Goal: Obtain resource: Obtain resource

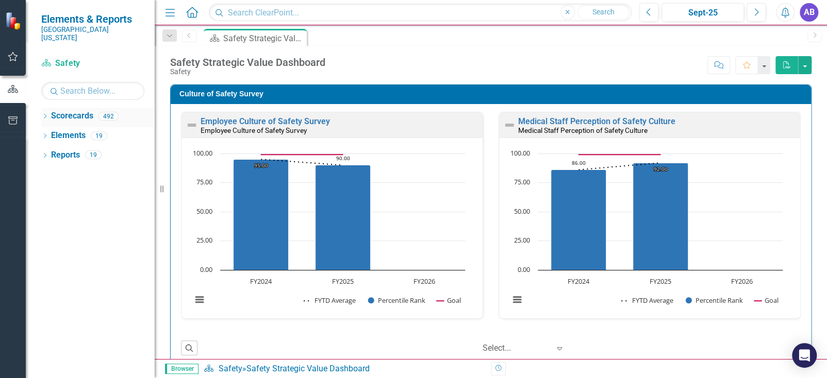
click at [44, 113] on div "Dropdown" at bounding box center [44, 117] width 7 height 9
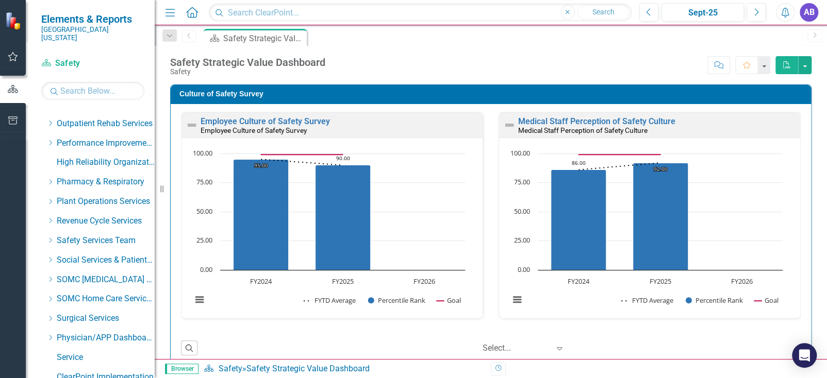
scroll to position [567, 0]
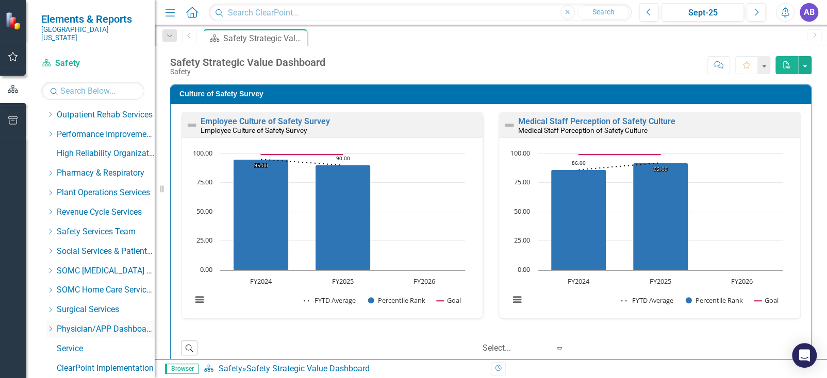
click at [49, 327] on icon at bounding box center [50, 329] width 3 height 5
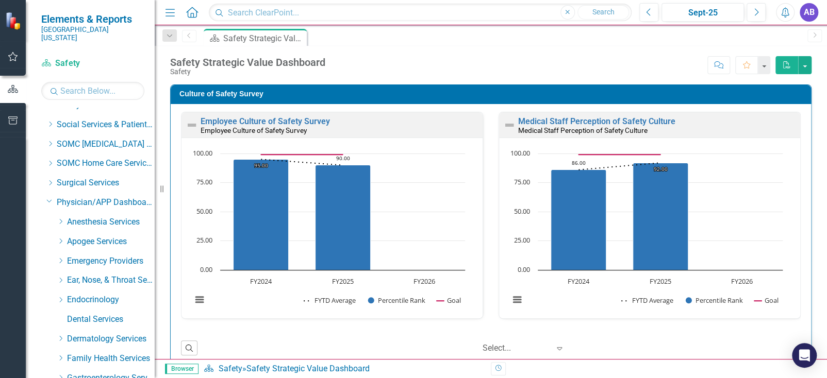
scroll to position [721, 0]
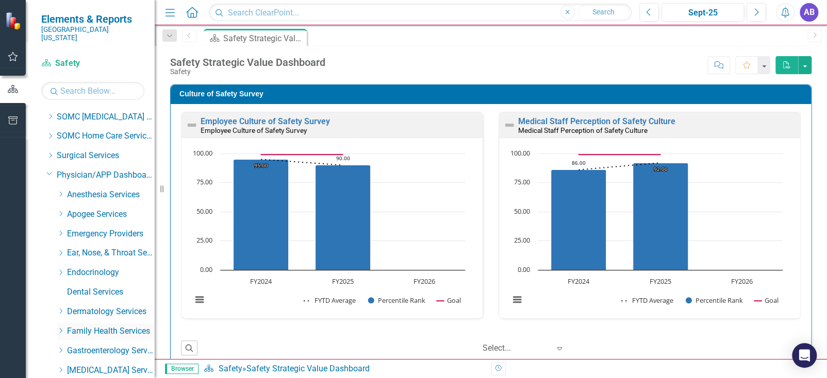
click at [86, 326] on link "Family Health Services" at bounding box center [111, 332] width 88 height 12
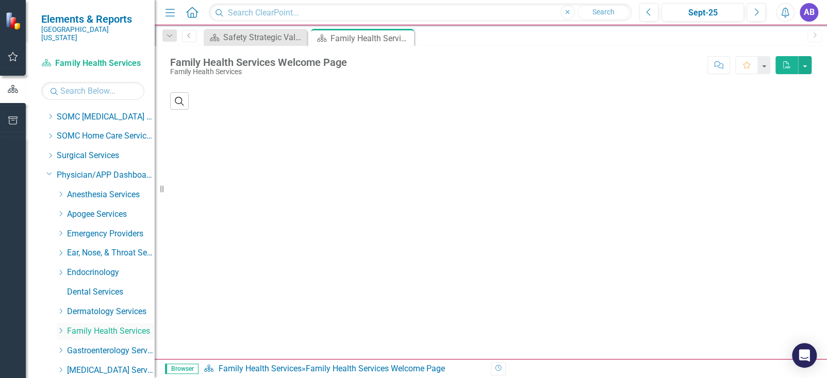
click at [59, 328] on icon "Dropdown" at bounding box center [61, 331] width 8 height 6
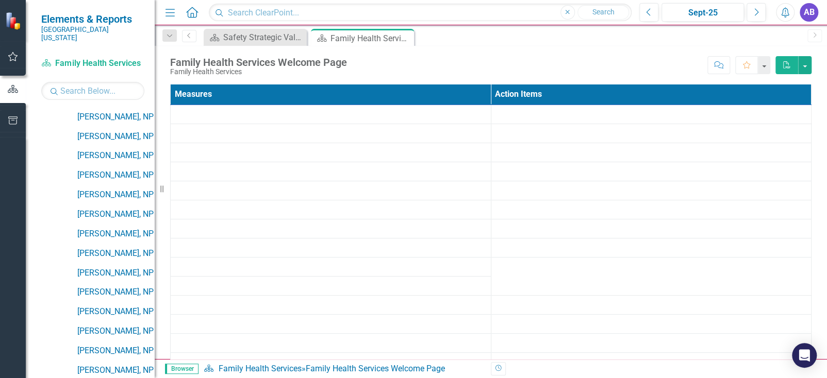
scroll to position [1598, 0]
click at [93, 327] on link "[PERSON_NAME], NP" at bounding box center [115, 333] width 77 height 12
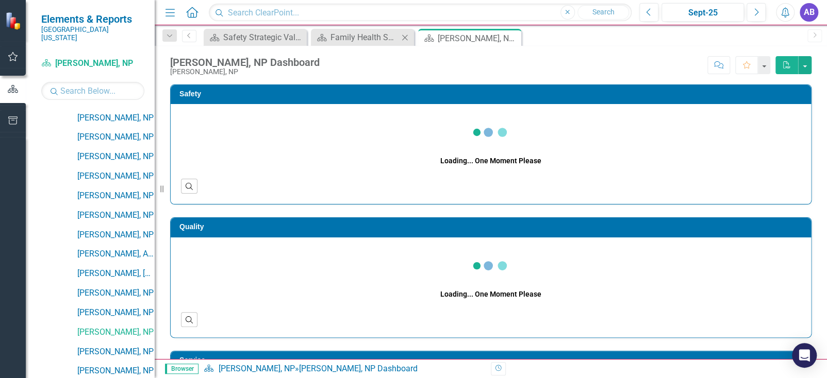
click at [404, 37] on icon "Close" at bounding box center [405, 38] width 10 height 8
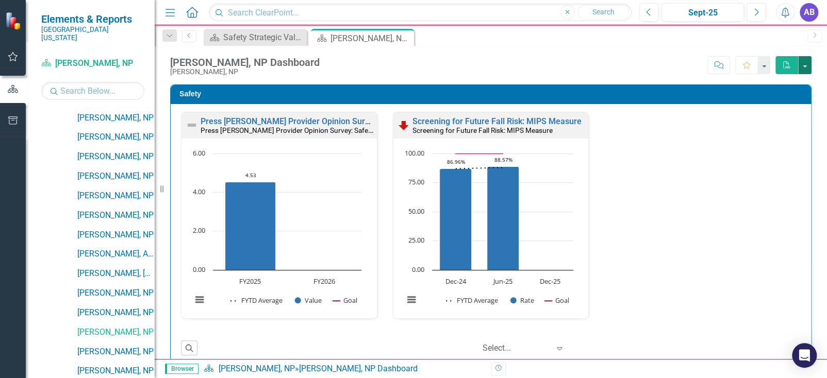
click at [806, 65] on button "button" at bounding box center [804, 65] width 13 height 18
click at [764, 87] on link "PDF Export to PDF" at bounding box center [770, 84] width 81 height 19
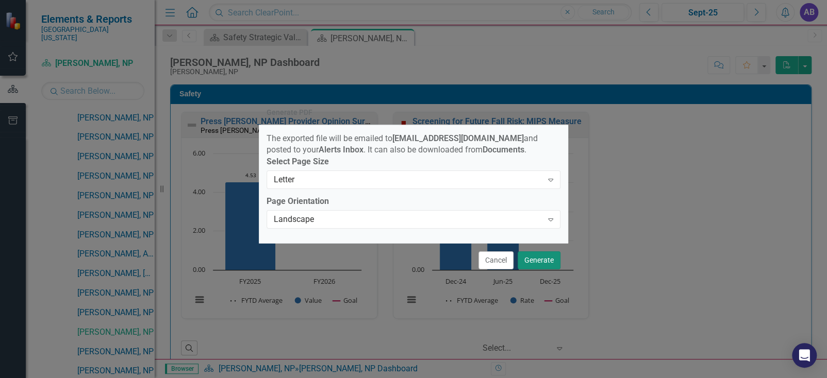
click at [539, 258] on button "Generate" at bounding box center [539, 261] width 43 height 18
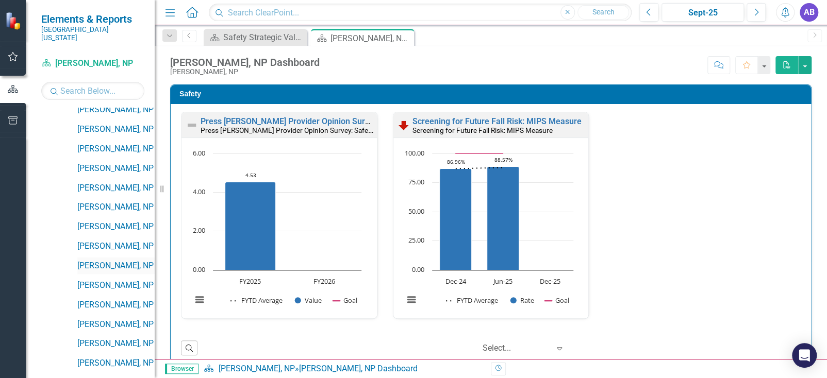
scroll to position [1341, 0]
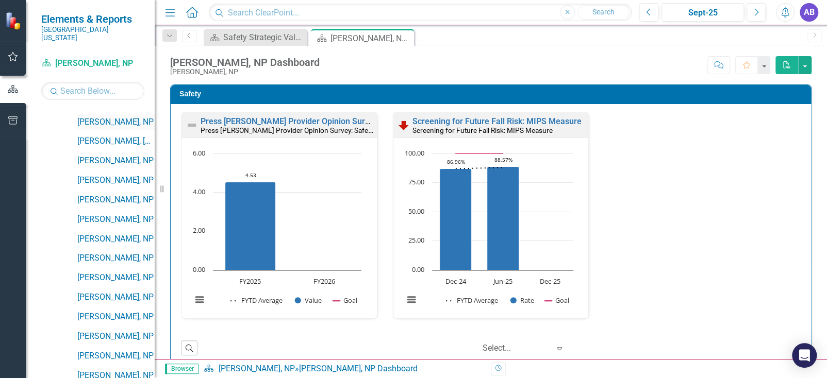
click at [98, 117] on link "[PERSON_NAME], NP" at bounding box center [115, 123] width 77 height 12
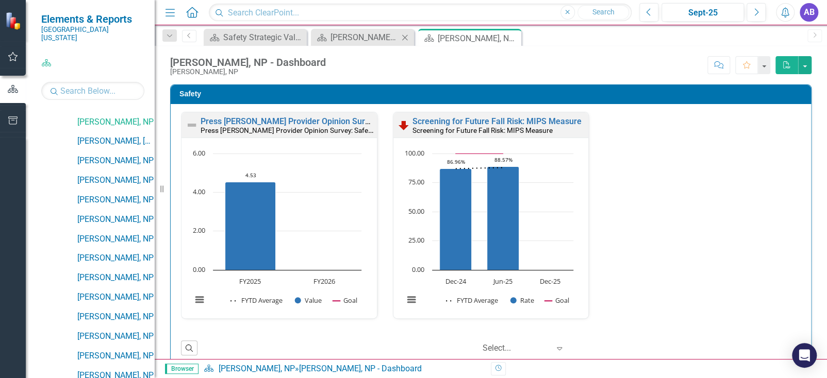
drag, startPoint x: 404, startPoint y: 33, endPoint x: 478, endPoint y: 33, distance: 74.2
click at [404, 34] on icon "Close" at bounding box center [405, 38] width 10 height 8
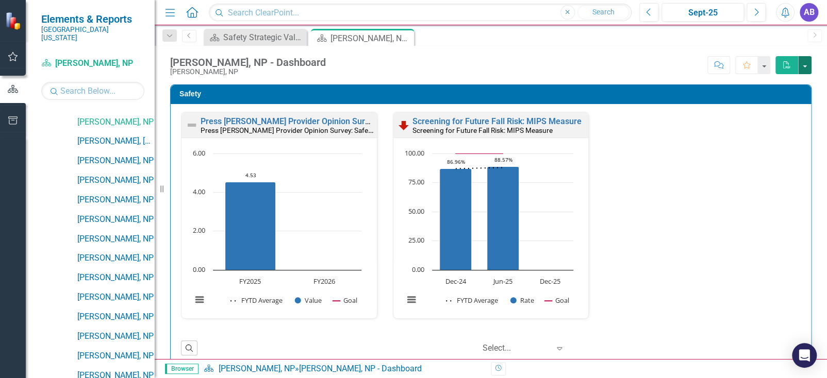
click at [805, 65] on button "button" at bounding box center [804, 65] width 13 height 18
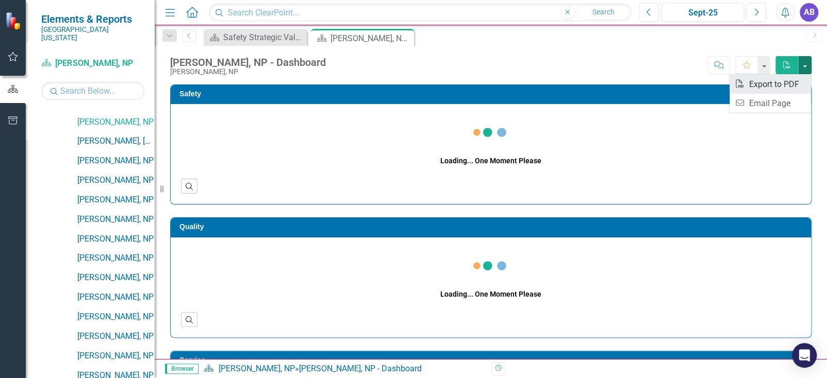
click at [772, 86] on link "PDF Export to PDF" at bounding box center [770, 84] width 81 height 19
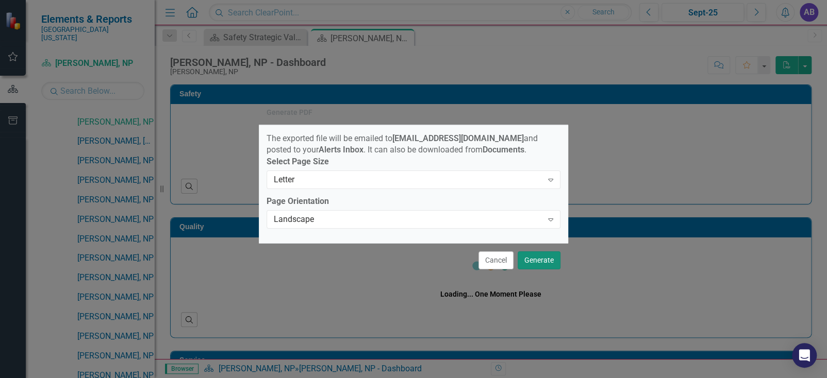
click at [536, 259] on button "Generate" at bounding box center [539, 261] width 43 height 18
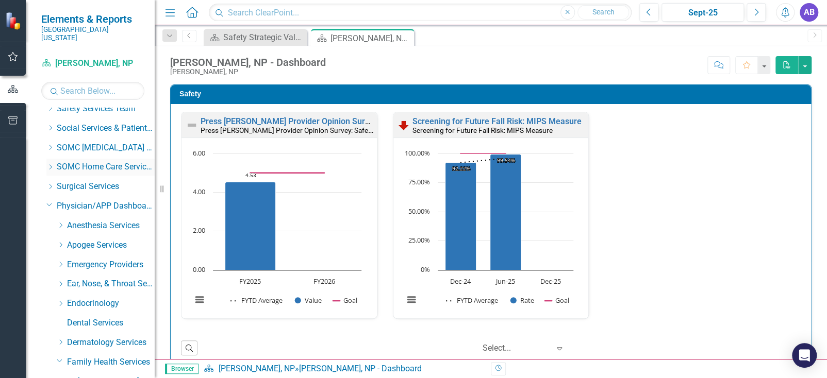
scroll to position [721, 0]
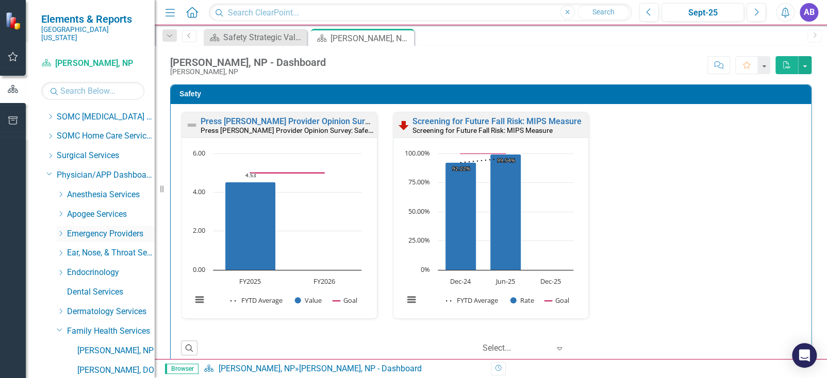
click at [60, 230] on icon "Dropdown" at bounding box center [61, 233] width 8 height 6
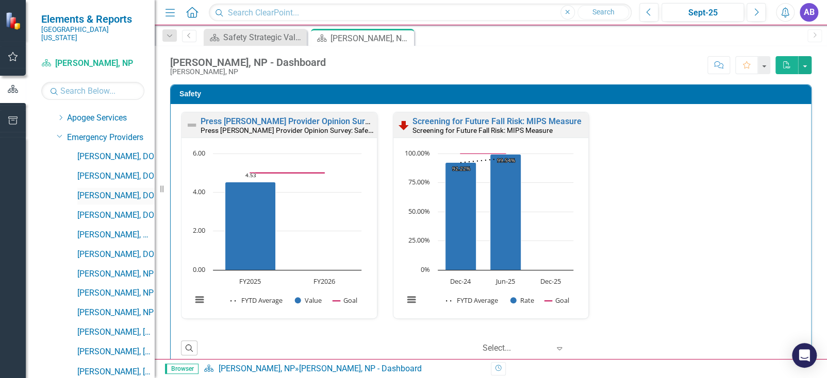
scroll to position [876, 0]
click at [100, 269] on link "[PERSON_NAME], [GEOGRAPHIC_DATA]" at bounding box center [115, 275] width 77 height 12
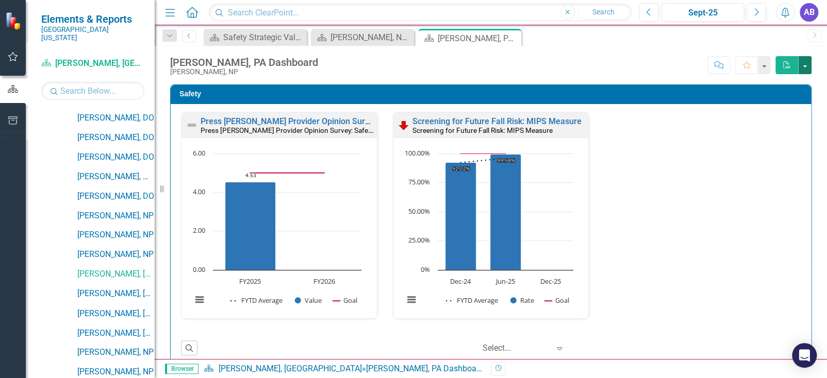
click at [803, 62] on button "button" at bounding box center [804, 65] width 13 height 18
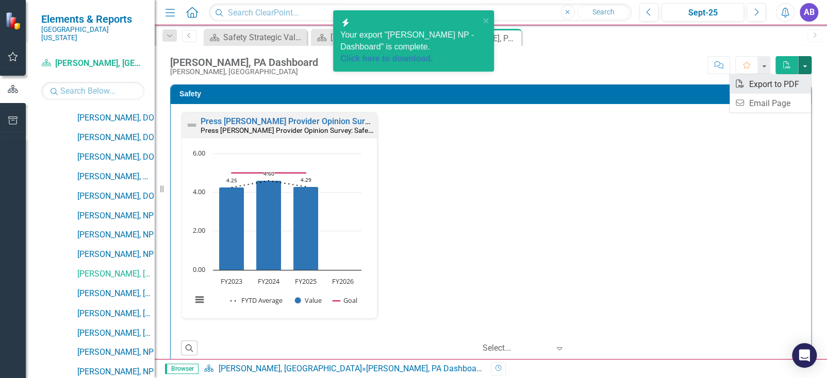
click at [768, 86] on link "PDF Export to PDF" at bounding box center [770, 84] width 81 height 19
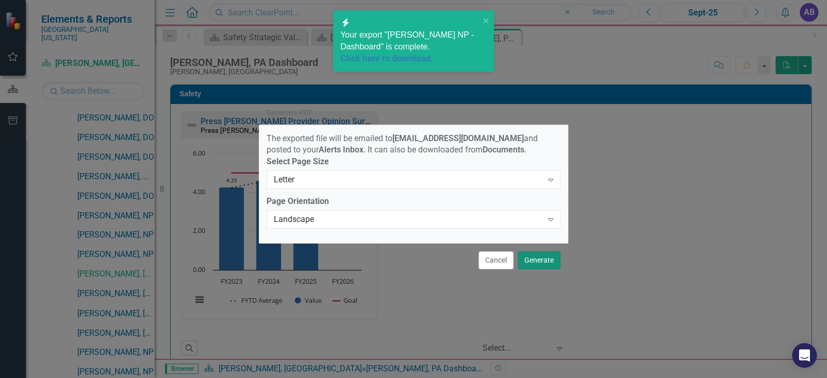
click at [533, 267] on button "Generate" at bounding box center [539, 261] width 43 height 18
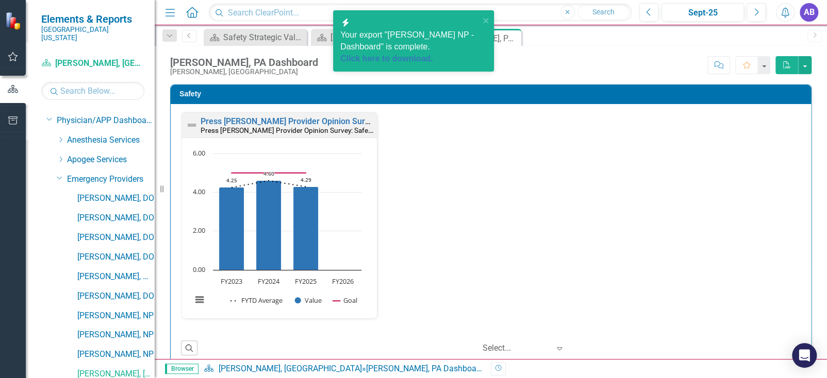
scroll to position [721, 0]
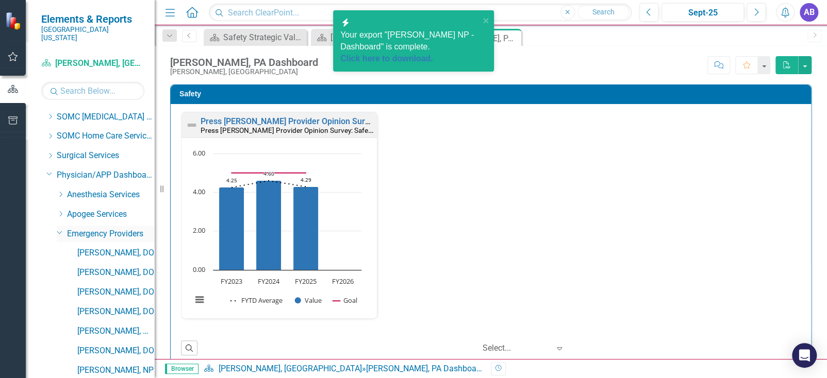
click at [58, 228] on icon "Dropdown" at bounding box center [60, 232] width 6 height 8
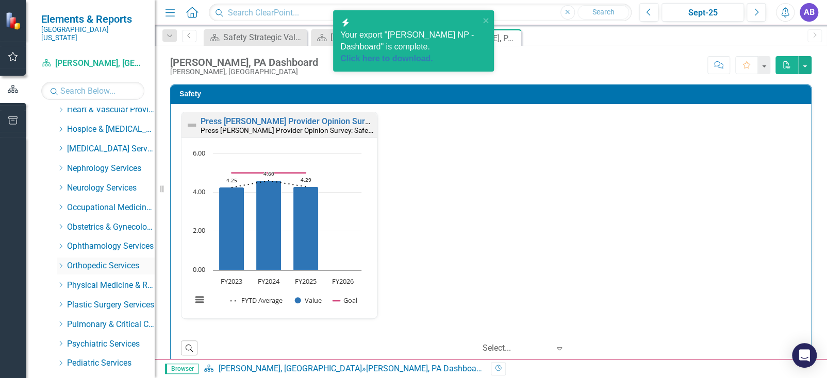
scroll to position [2165, 0]
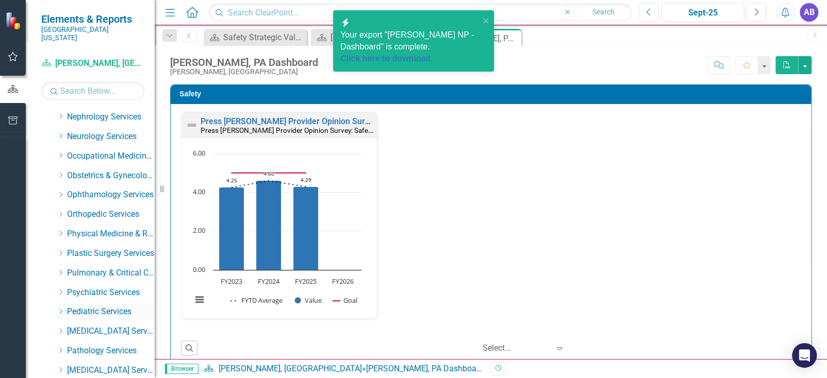
click at [62, 309] on icon "Dropdown" at bounding box center [61, 312] width 8 height 6
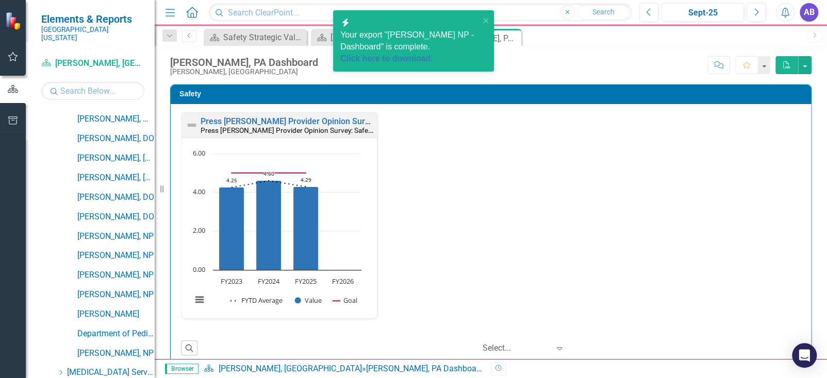
scroll to position [2423, 0]
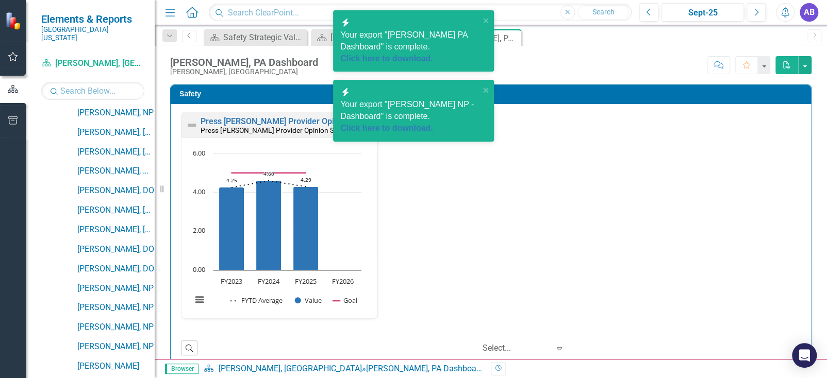
click at [97, 97] on div "Scorecard [PERSON_NAME], [GEOGRAPHIC_DATA] Search Dropdown Scorecards 492 Safet…" at bounding box center [90, 216] width 129 height 323
click at [94, 107] on link "[PERSON_NAME], NP" at bounding box center [115, 113] width 77 height 12
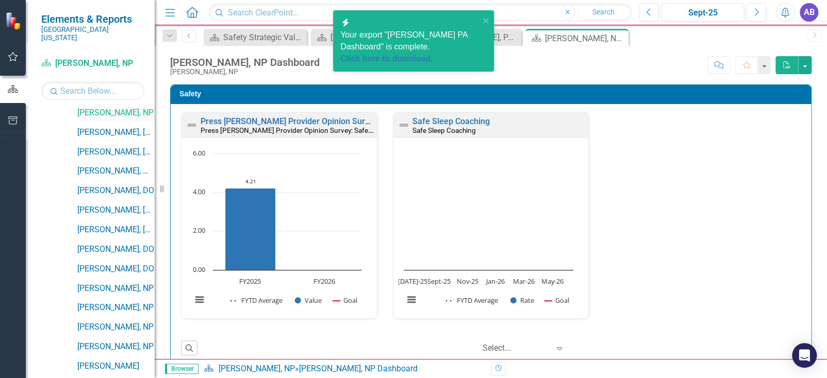
click at [92, 107] on link "[PERSON_NAME], NP" at bounding box center [115, 113] width 77 height 12
click at [802, 64] on button "button" at bounding box center [804, 65] width 13 height 18
click at [767, 85] on link "PDF Export to PDF" at bounding box center [770, 84] width 81 height 19
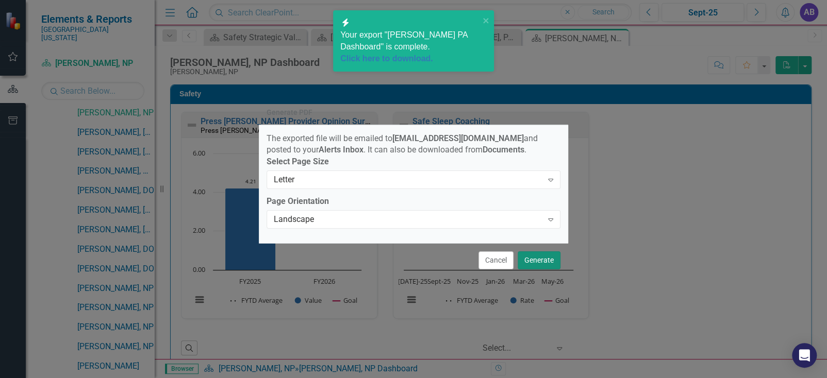
click at [531, 265] on button "Generate" at bounding box center [539, 261] width 43 height 18
